Goal: Use online tool/utility: Utilize a website feature to perform a specific function

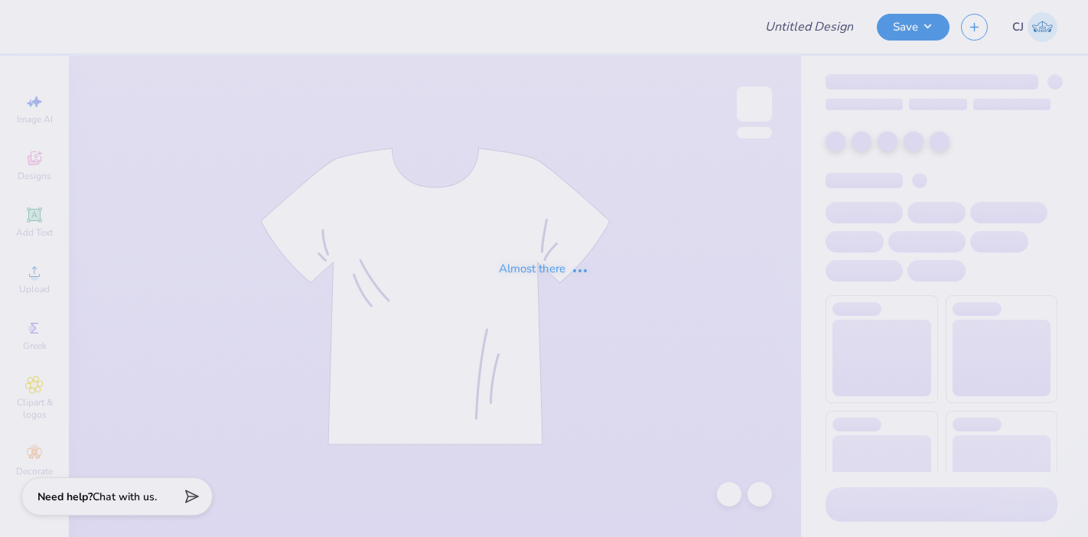
type input "Acacia Homecoming!"
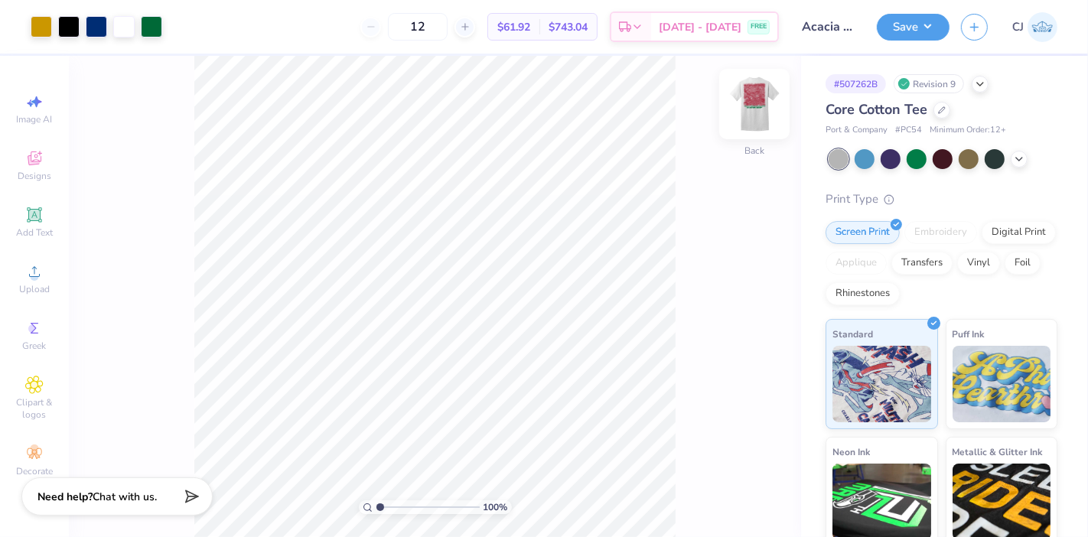
click at [761, 102] on img at bounding box center [754, 103] width 61 height 61
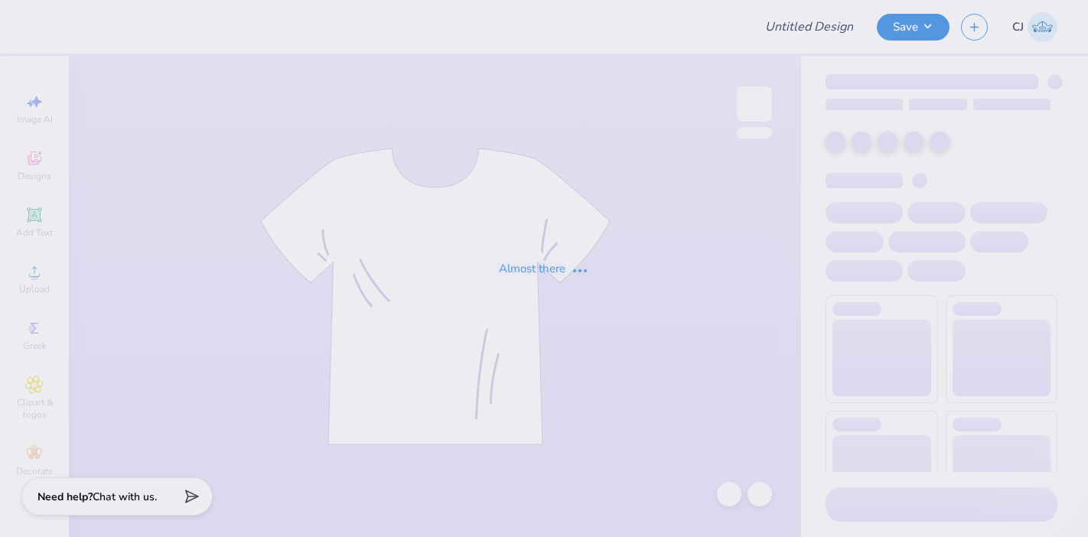
type input "DSIG Parent's Weekend"
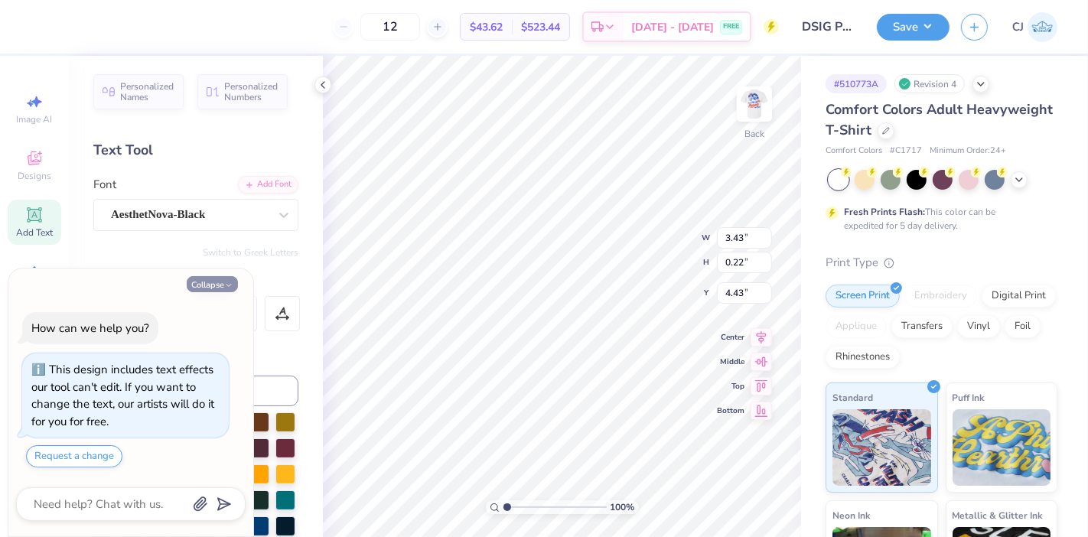
click at [210, 283] on button "Collapse" at bounding box center [212, 284] width 51 height 16
type textarea "x"
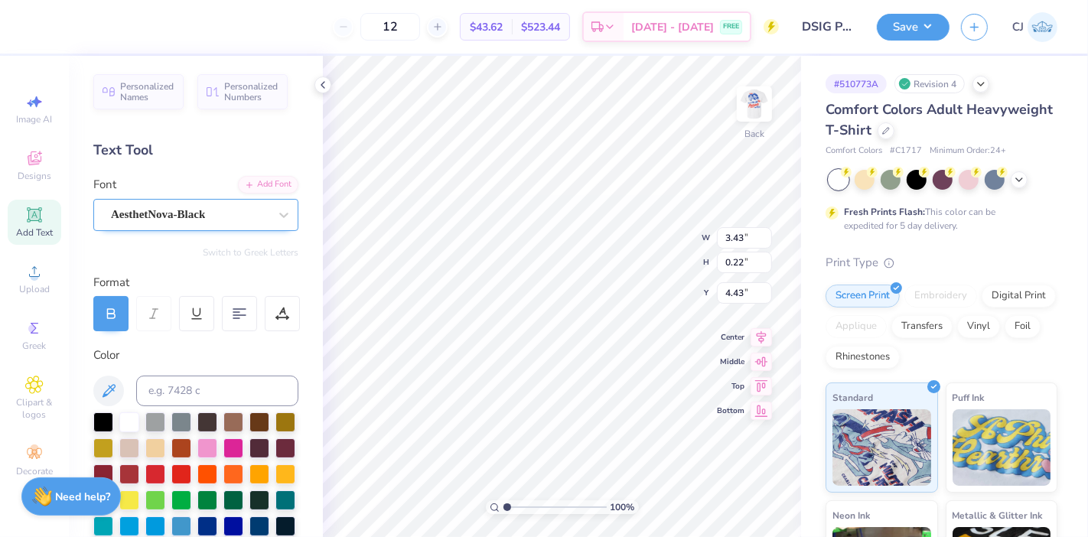
click at [122, 210] on div "AesthetNova-Black" at bounding box center [189, 215] width 161 height 24
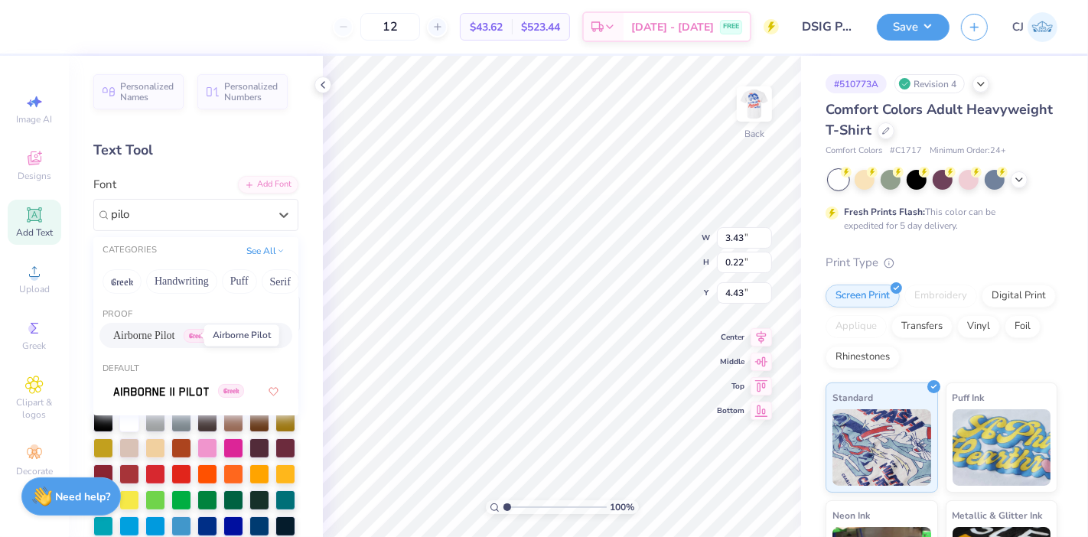
click at [175, 328] on span "Airborne Pilot" at bounding box center [144, 336] width 62 height 16
type input "pilo"
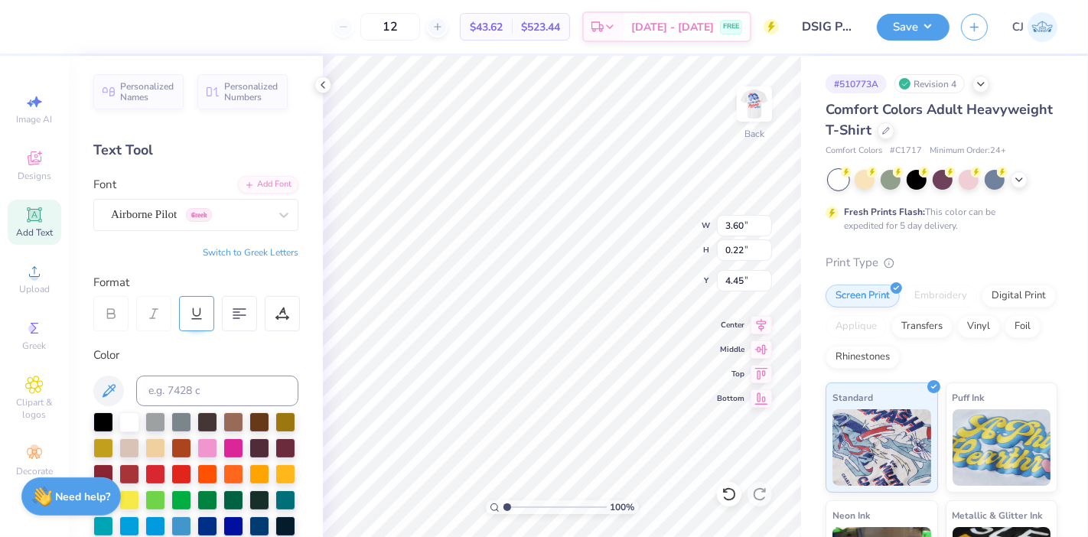
type input "3.60"
type input "4.45"
